Goal: Task Accomplishment & Management: Manage account settings

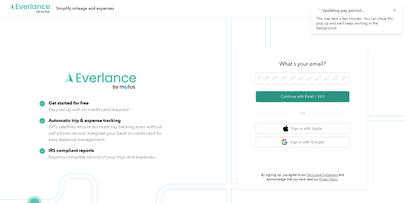
click at [273, 99] on button "Continue with Email / SSO" at bounding box center [303, 96] width 94 height 11
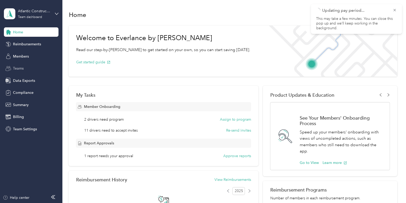
click at [33, 65] on div "Teams" at bounding box center [31, 68] width 55 height 9
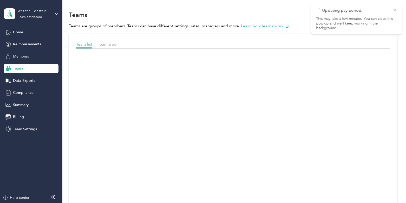
click at [27, 58] on span "Members" at bounding box center [21, 56] width 16 height 5
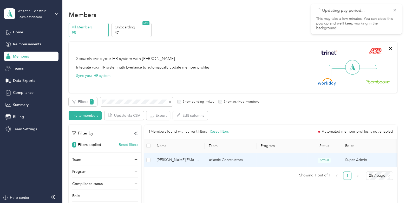
click at [201, 159] on td "[PERSON_NAME][EMAIL_ADDRESS][PERSON_NAME][DOMAIN_NAME]" at bounding box center [179, 160] width 52 height 14
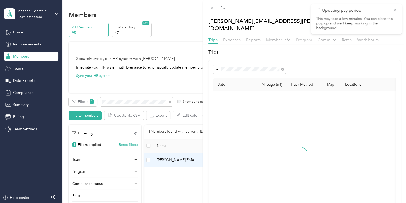
click at [300, 37] on span "Program" at bounding box center [304, 39] width 16 height 5
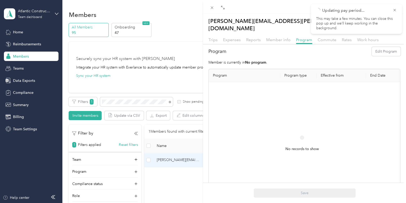
click at [33, 127] on div "[PERSON_NAME][EMAIL_ADDRESS][PERSON_NAME][DOMAIN_NAME] Archive Trips Expenses R…" at bounding box center [203, 101] width 406 height 203
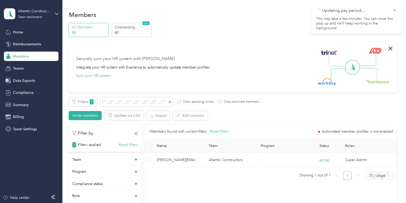
click at [27, 129] on span "Team Settings" at bounding box center [25, 128] width 24 height 5
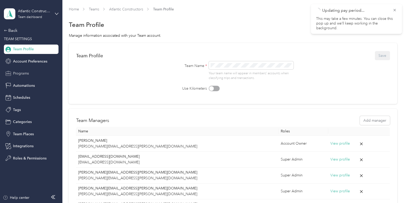
click at [22, 73] on span "Programs" at bounding box center [21, 72] width 16 height 5
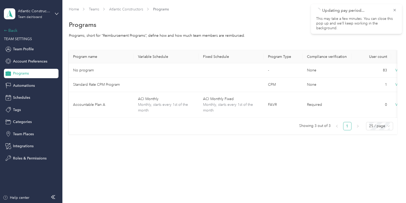
click at [18, 32] on div "Back" at bounding box center [30, 30] width 52 height 6
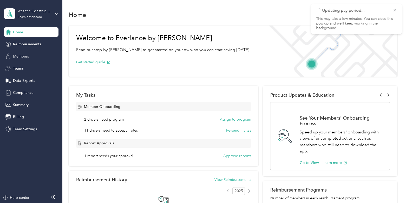
click at [28, 57] on span "Members" at bounding box center [21, 56] width 16 height 5
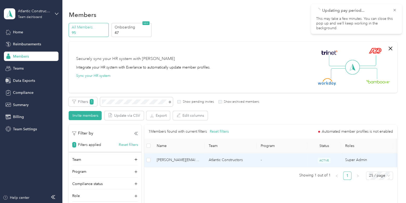
click at [195, 155] on td "[PERSON_NAME][EMAIL_ADDRESS][PERSON_NAME][DOMAIN_NAME]" at bounding box center [179, 160] width 52 height 14
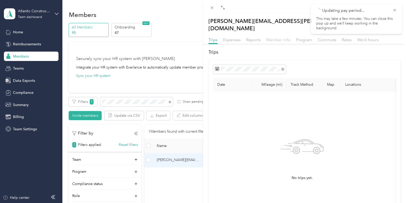
click at [281, 37] on span "Member info" at bounding box center [278, 39] width 24 height 5
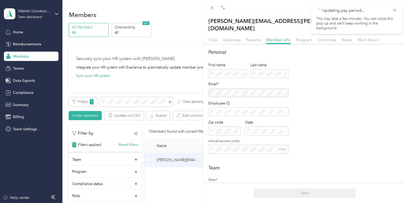
click at [46, 14] on div "[PERSON_NAME][EMAIL_ADDRESS][PERSON_NAME][DOMAIN_NAME] Archive Trips Expenses R…" at bounding box center [203, 101] width 406 height 203
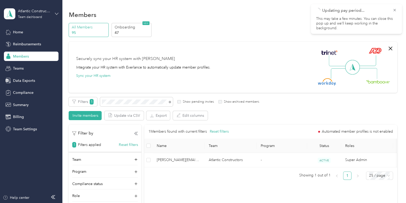
click at [57, 14] on icon at bounding box center [57, 14] width 4 height 4
click at [27, 69] on div "You’re signed in as [EMAIL_ADDRESS][DOMAIN_NAME] Team dashboard Personal dashbo…" at bounding box center [58, 46] width 109 height 53
click at [34, 13] on div "Atlantic Constructors" at bounding box center [34, 10] width 33 height 5
click at [17, 66] on div "Log out" at bounding box center [19, 66] width 20 height 5
